Goal: Task Accomplishment & Management: Manage account settings

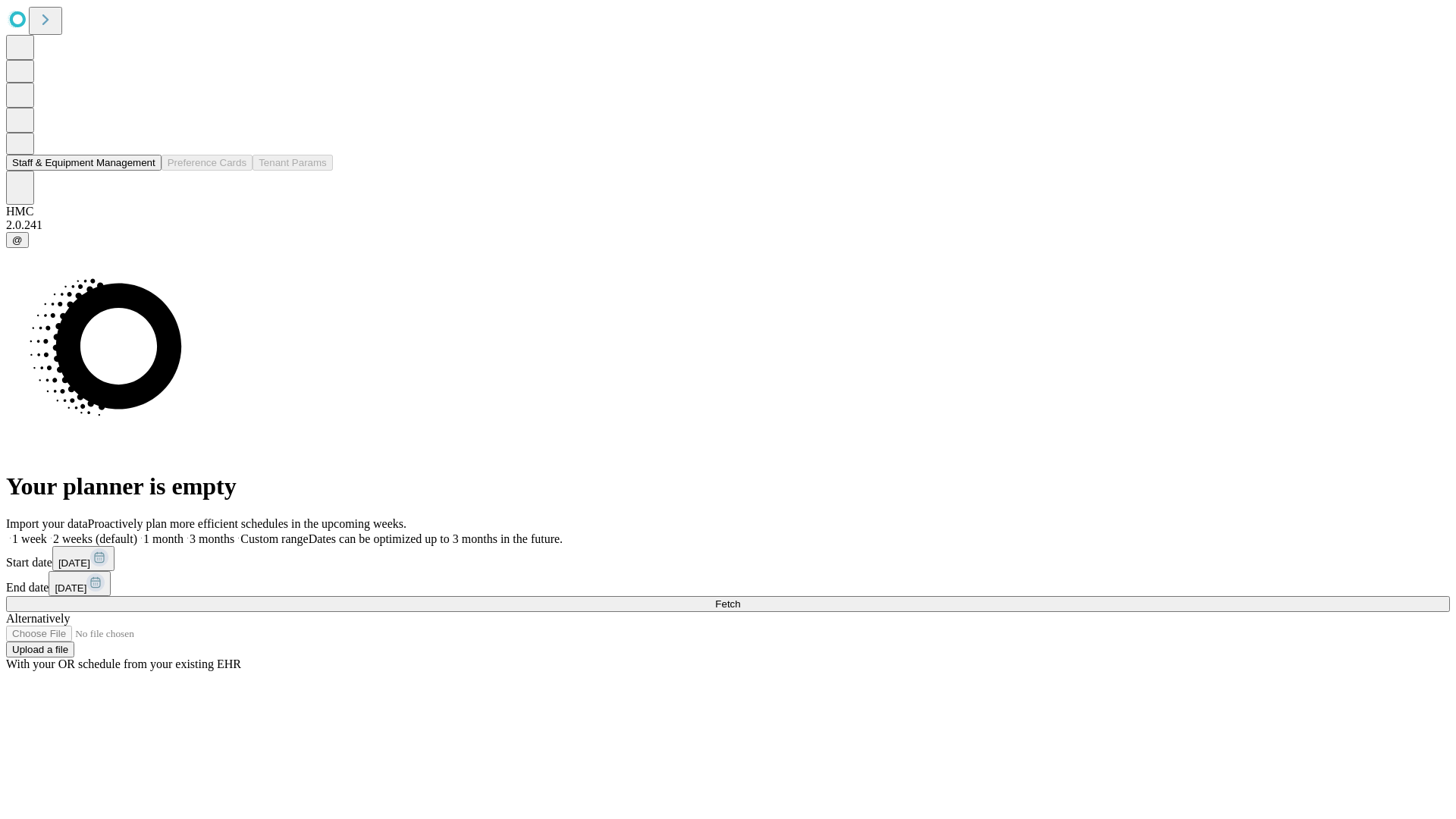
click at [141, 171] on button "Staff & Equipment Management" at bounding box center [83, 162] width 155 height 16
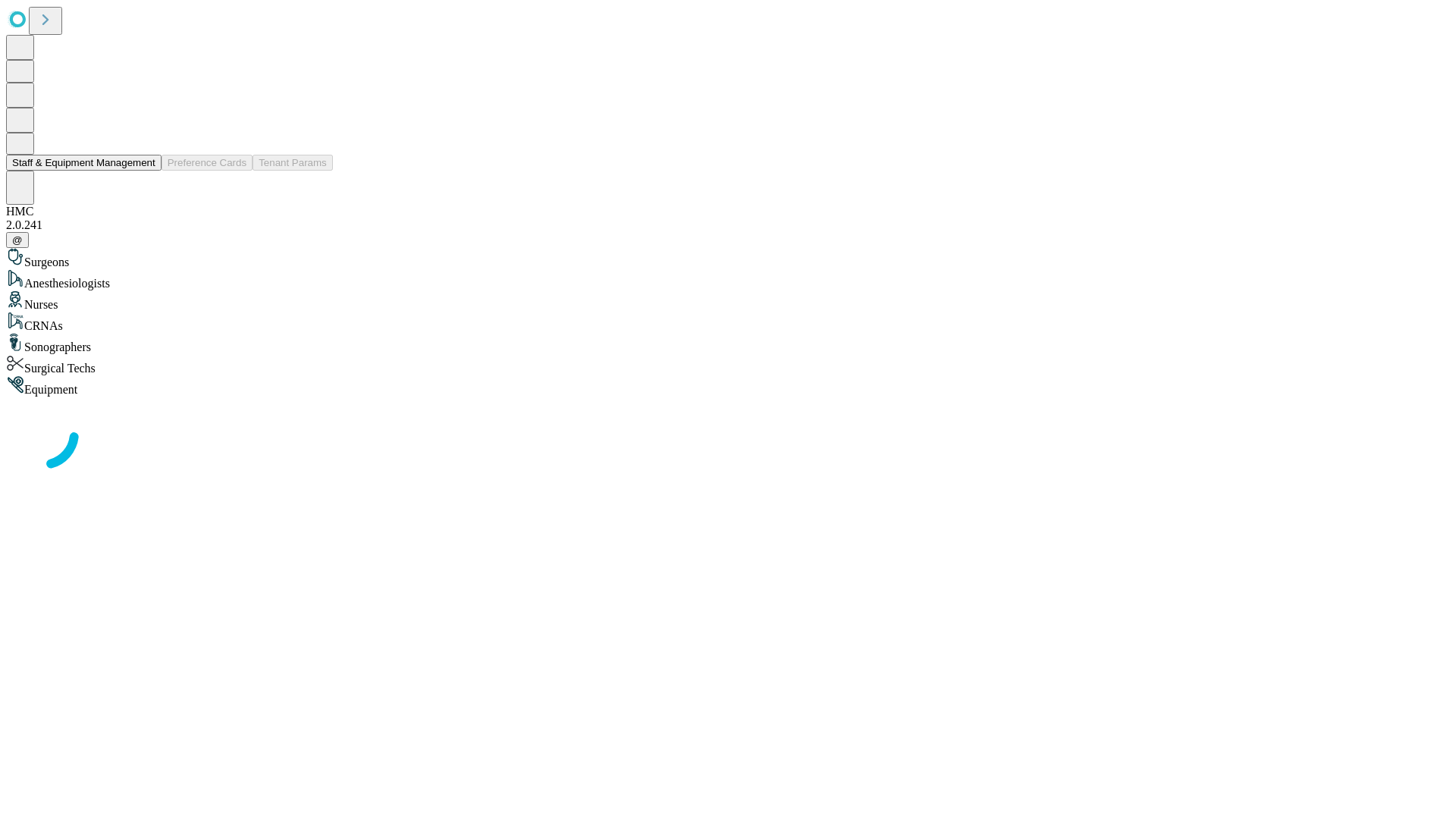
click at [145, 171] on button "Staff & Equipment Management" at bounding box center [83, 162] width 155 height 16
